Goal: Navigation & Orientation: Find specific page/section

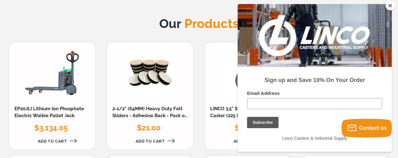
scroll to position [535, 0]
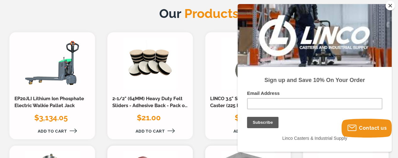
click at [390, 7] on button "Close" at bounding box center [389, 5] width 9 height 9
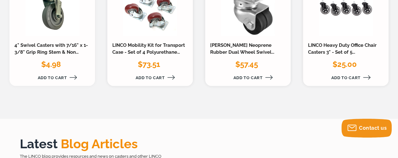
scroll to position [692, 0]
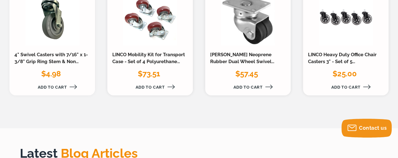
click at [69, 32] on link at bounding box center [52, 19] width 54 height 52
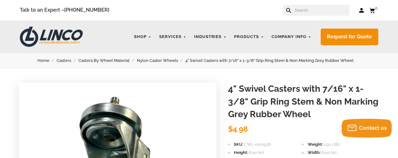
click at [68, 62] on link "Casters" at bounding box center [68, 60] width 22 height 7
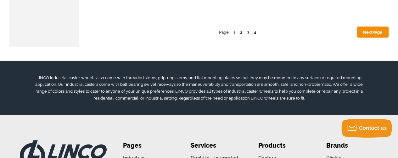
scroll to position [3115, 0]
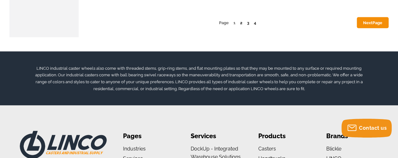
click at [240, 23] on link "2" at bounding box center [241, 22] width 2 height 5
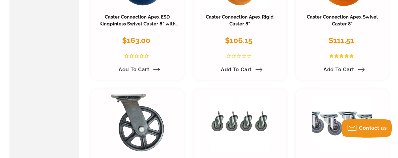
scroll to position [1196, 0]
